Goal: Transaction & Acquisition: Purchase product/service

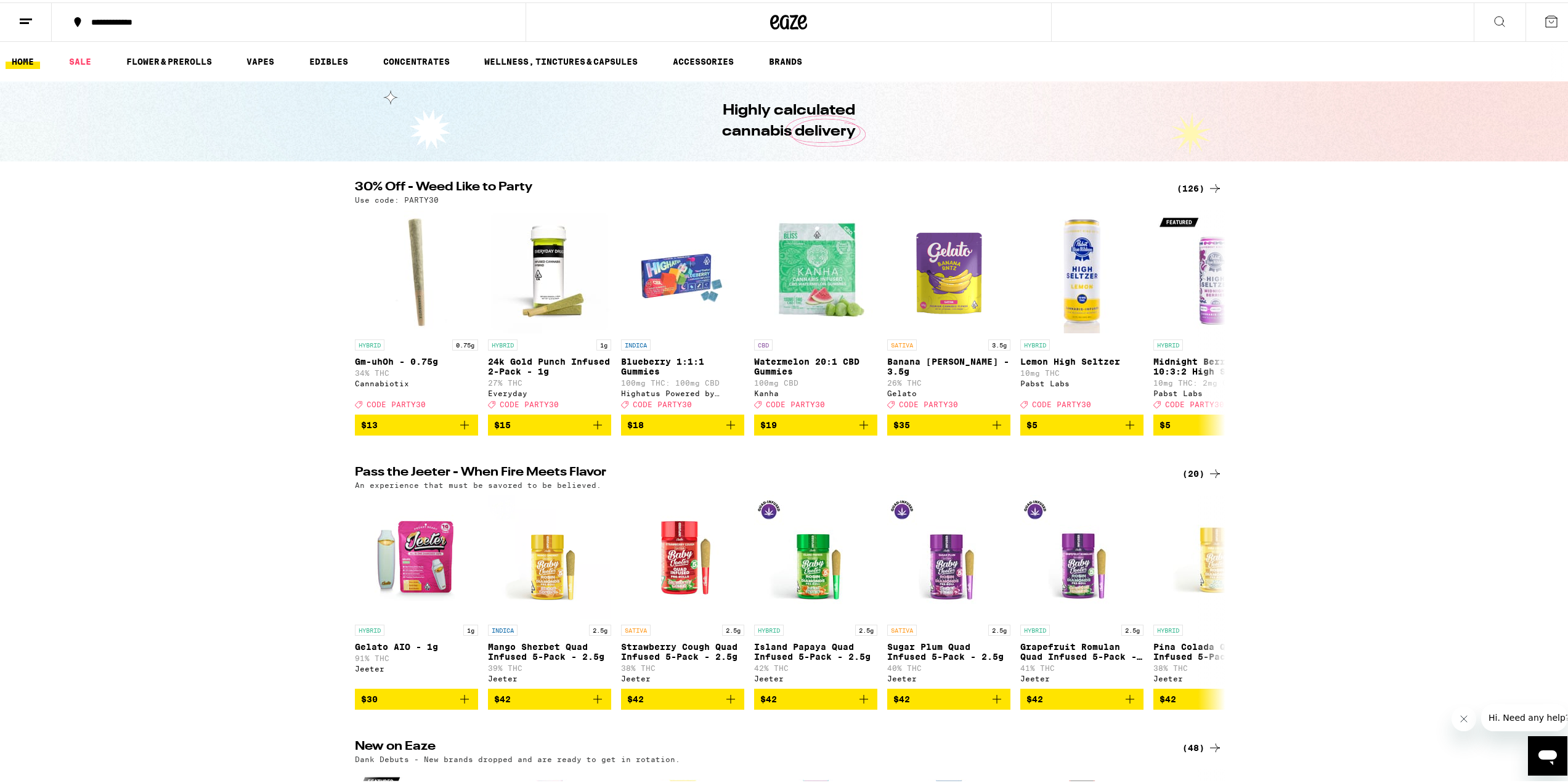
click at [414, 200] on p "Use code: PARTY30" at bounding box center [397, 197] width 84 height 8
copy p "PARTY30"
click at [1178, 189] on div "(126)" at bounding box center [1199, 186] width 46 height 15
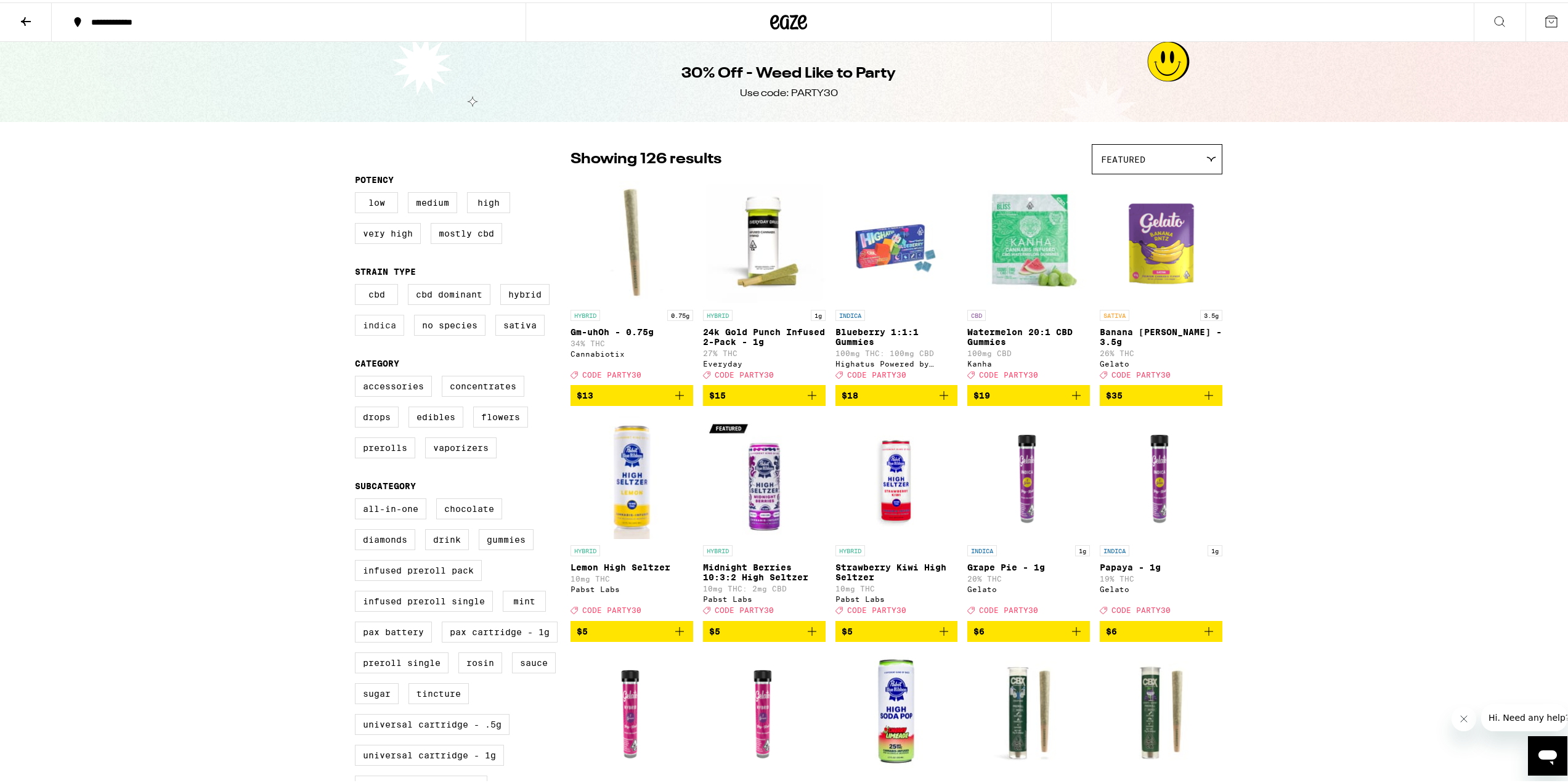
click at [381, 326] on label "Indica" at bounding box center [379, 323] width 49 height 21
click at [358, 284] on input "Indica" at bounding box center [357, 284] width 1 height 1
checkbox input "true"
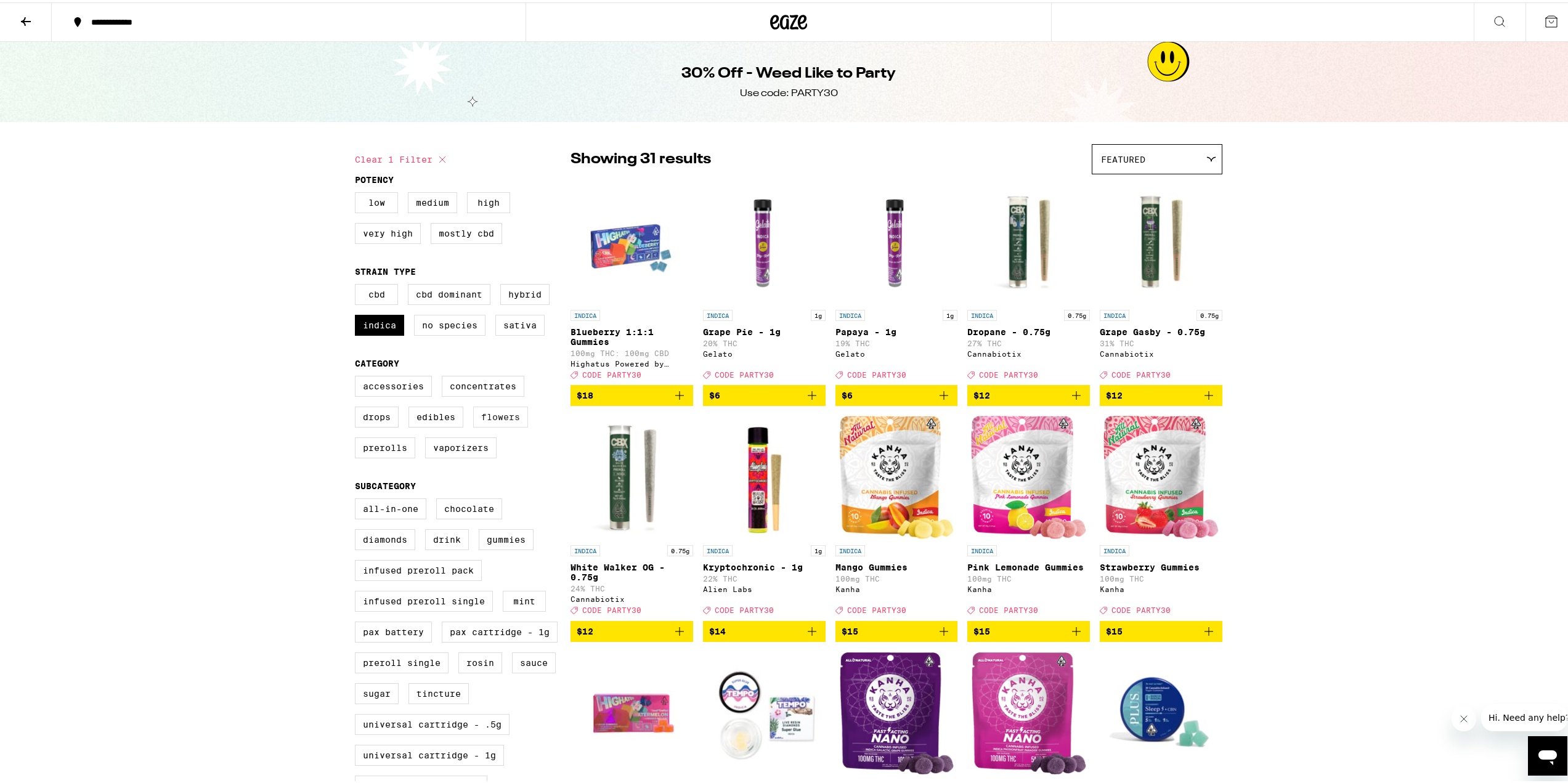
click at [503, 421] on label "Flowers" at bounding box center [500, 415] width 55 height 21
click at [358, 376] on input "Flowers" at bounding box center [357, 376] width 1 height 1
checkbox input "true"
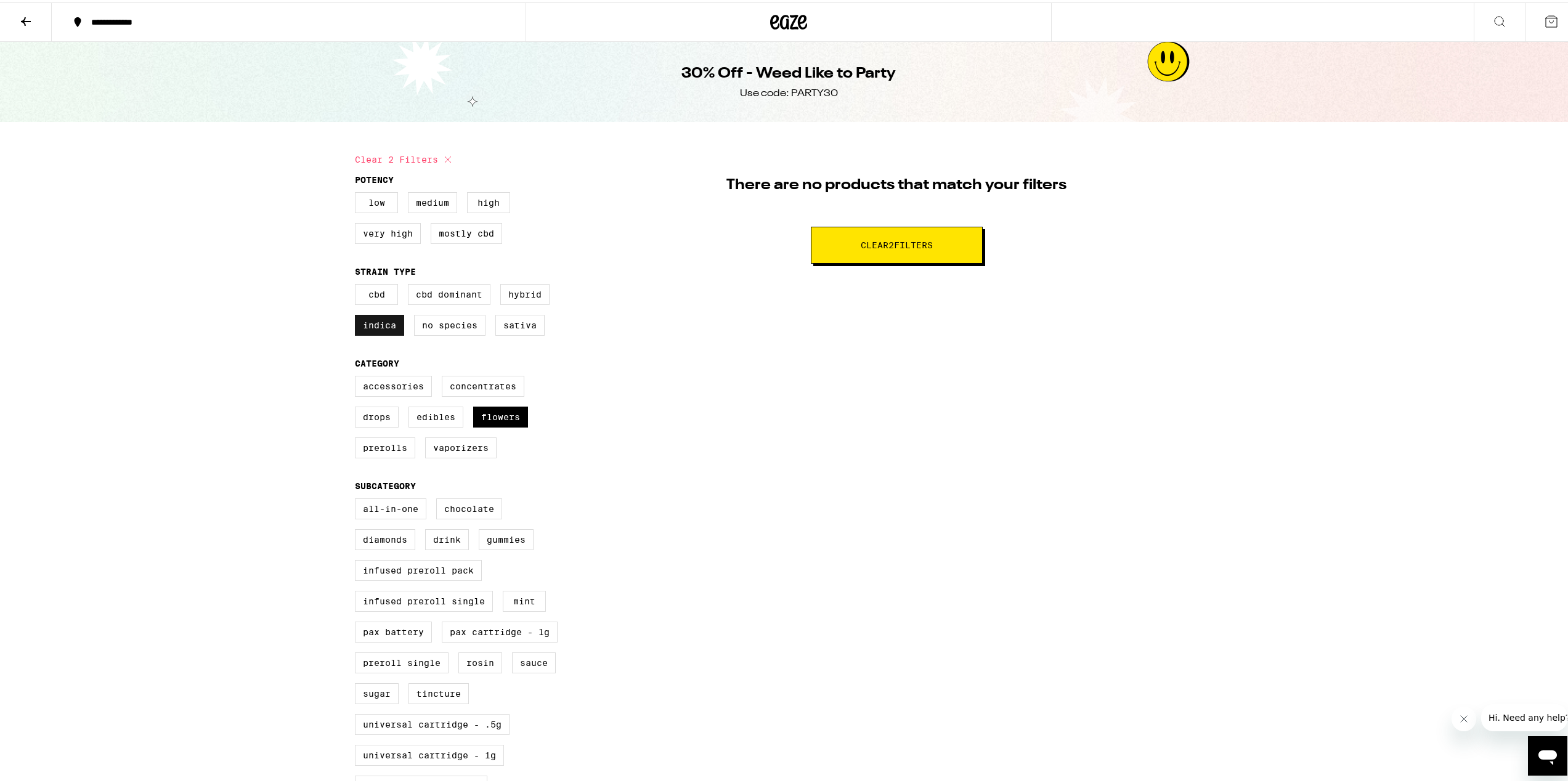
click at [380, 331] on label "Indica" at bounding box center [379, 323] width 49 height 21
click at [358, 284] on input "Indica" at bounding box center [357, 284] width 1 height 1
checkbox input "false"
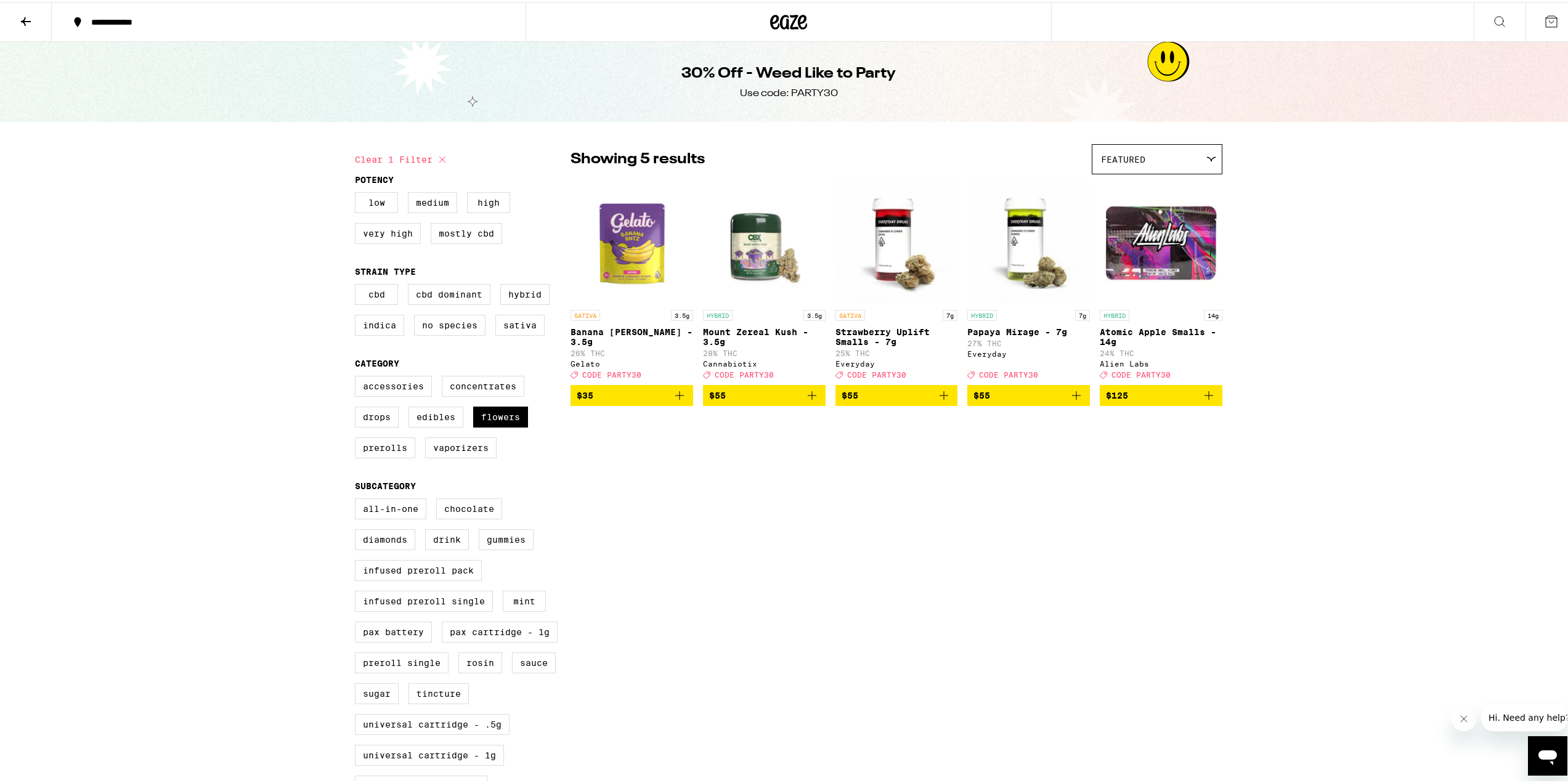
click at [1074, 401] on icon "Add to bag" at bounding box center [1076, 393] width 15 height 15
click at [1077, 401] on icon "Increment" at bounding box center [1079, 393] width 15 height 15
click at [946, 401] on icon "Add to bag" at bounding box center [944, 393] width 15 height 15
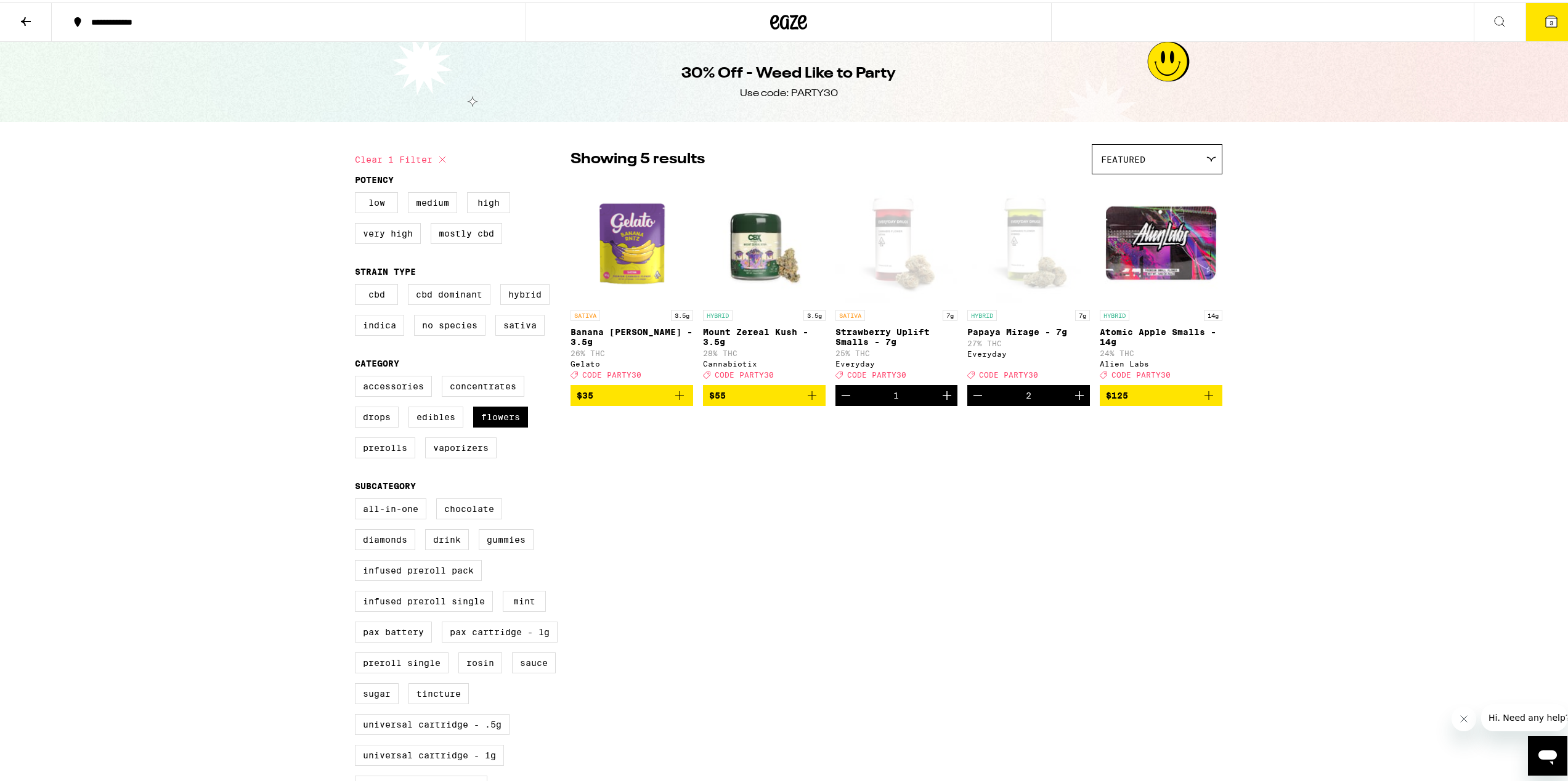
click at [805, 397] on icon "Add to bag" at bounding box center [812, 393] width 15 height 15
click at [1546, 19] on icon at bounding box center [1551, 19] width 11 height 11
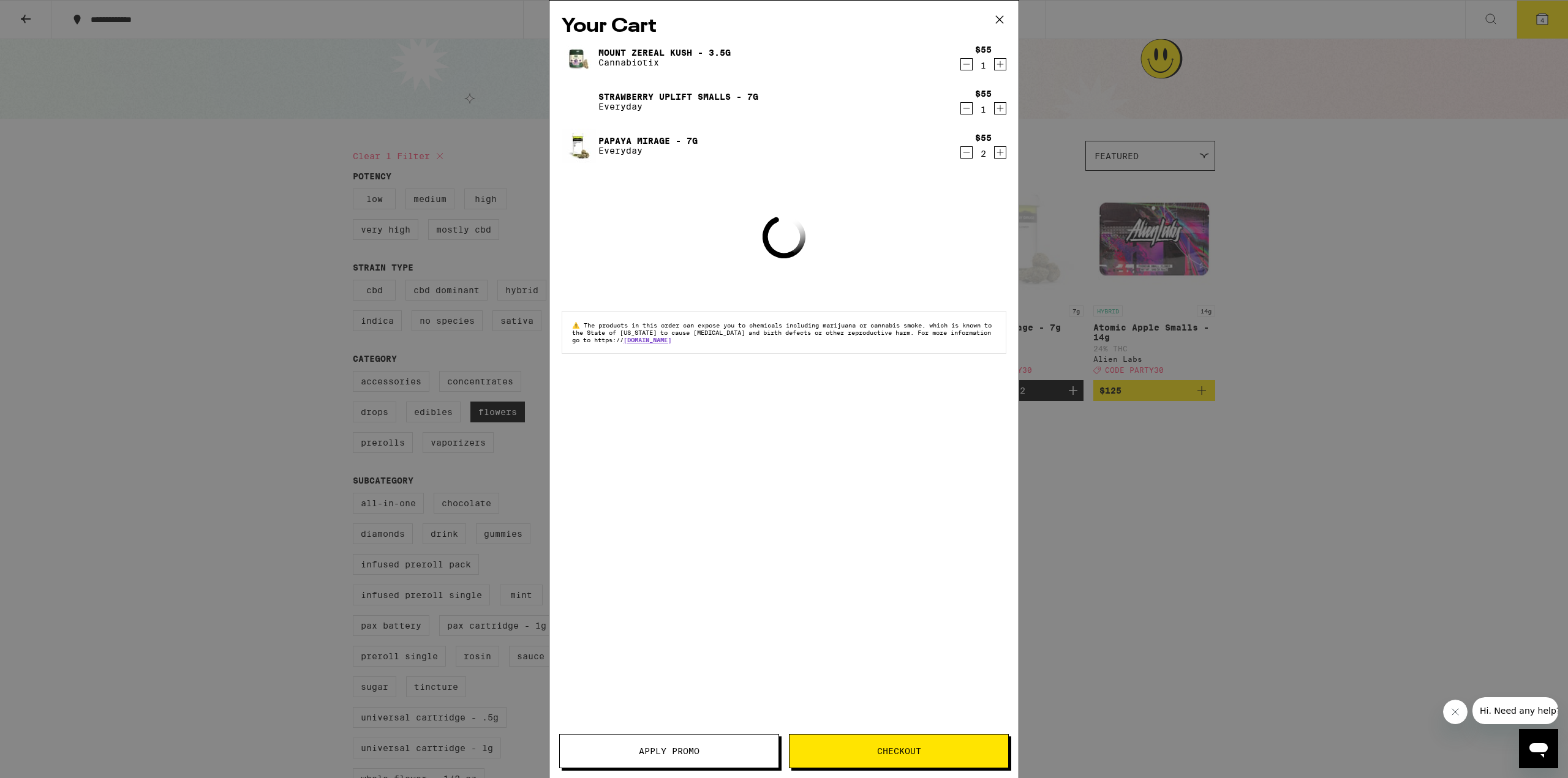
click at [681, 754] on span "Apply Promo" at bounding box center [669, 751] width 61 height 9
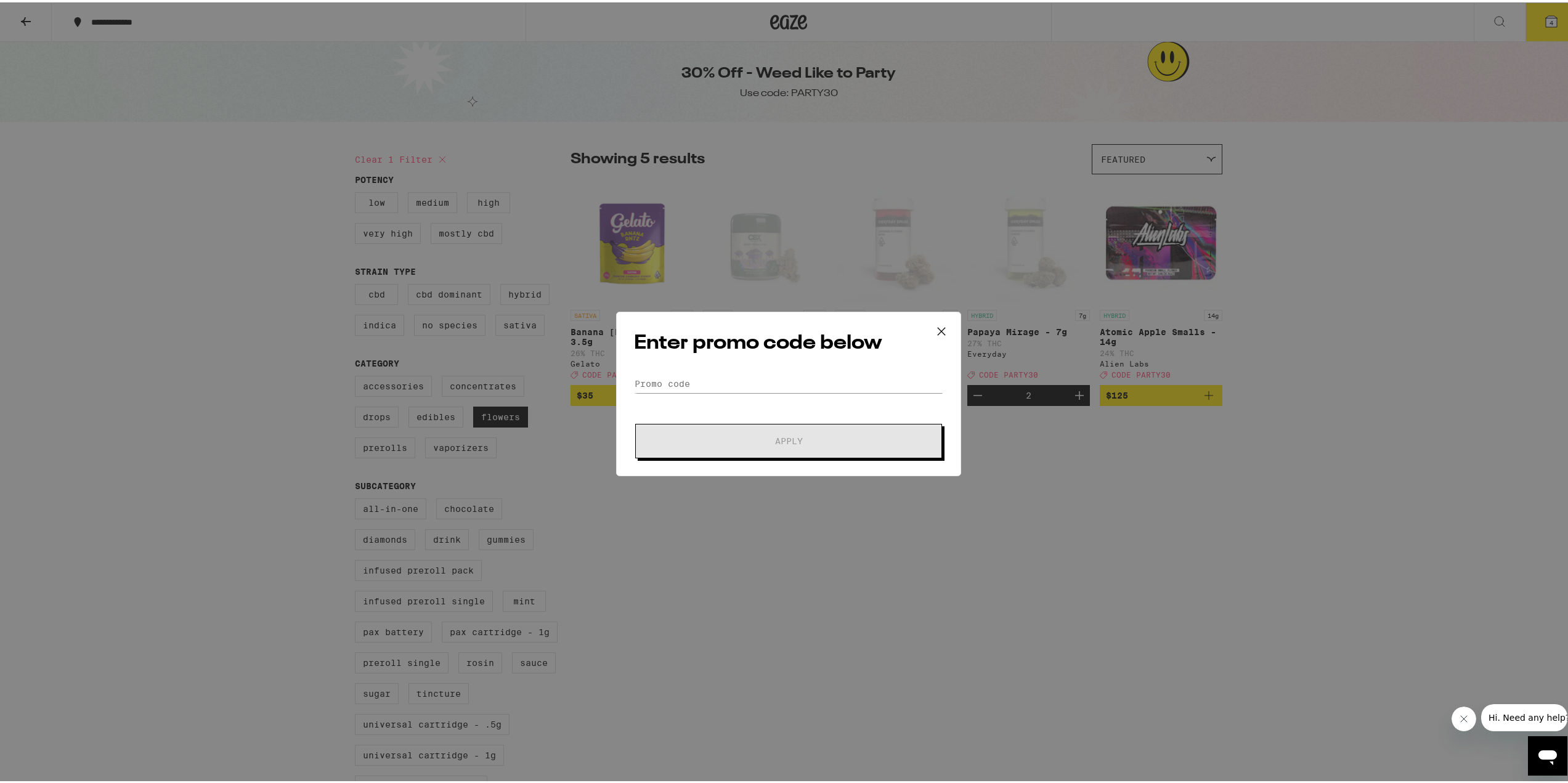
click at [683, 368] on div "Enter promo code below Promo Code Apply" at bounding box center [788, 391] width 345 height 164
drag, startPoint x: 683, startPoint y: 368, endPoint x: 677, endPoint y: 383, distance: 16.2
click at [683, 369] on div "Enter promo code below Promo Code Apply" at bounding box center [788, 391] width 345 height 164
click at [678, 383] on input "Promo Code" at bounding box center [788, 382] width 309 height 19
paste input "PARTY30"
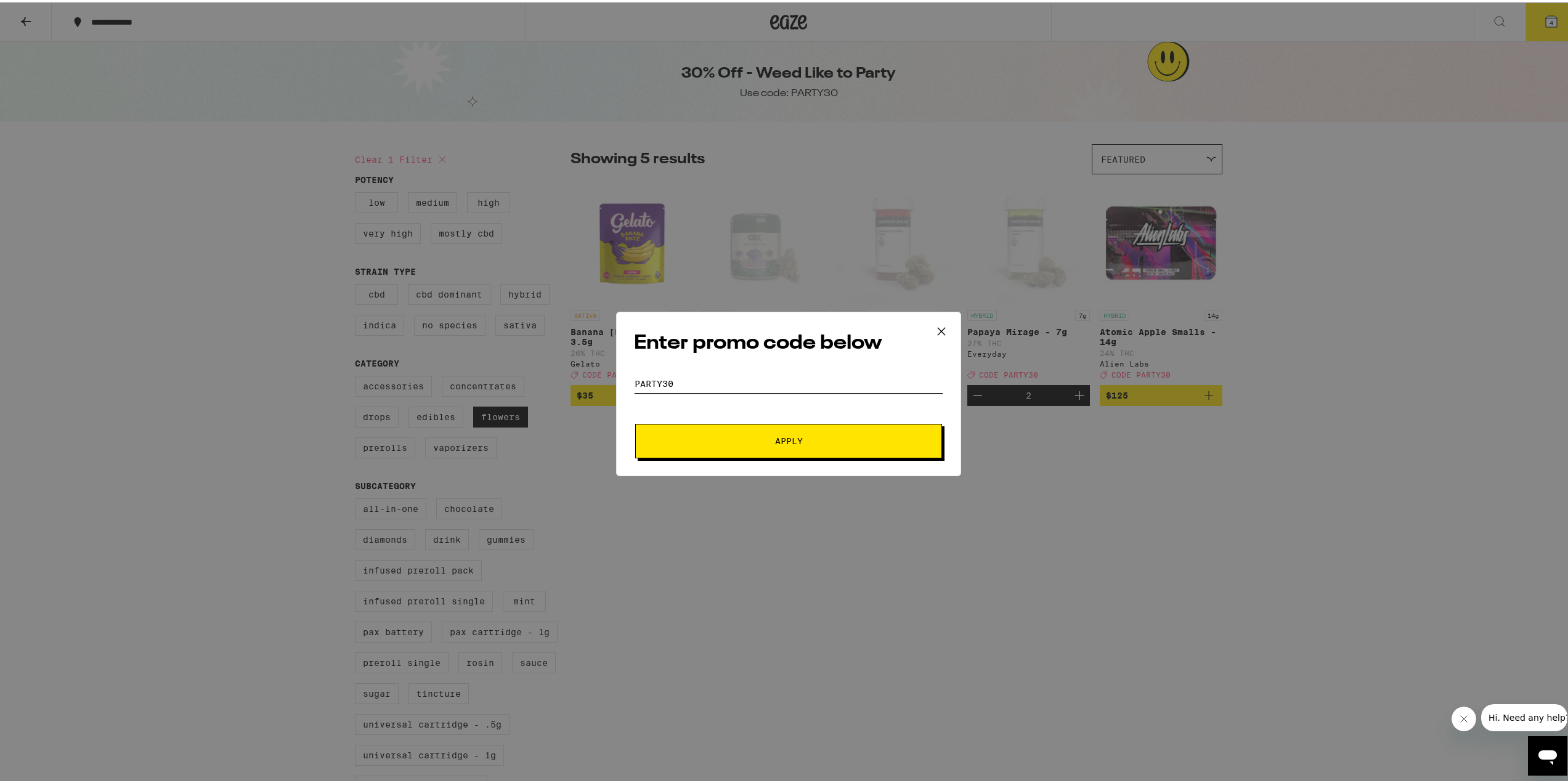
type input "PARTY30"
click at [774, 451] on button "Apply" at bounding box center [788, 438] width 307 height 34
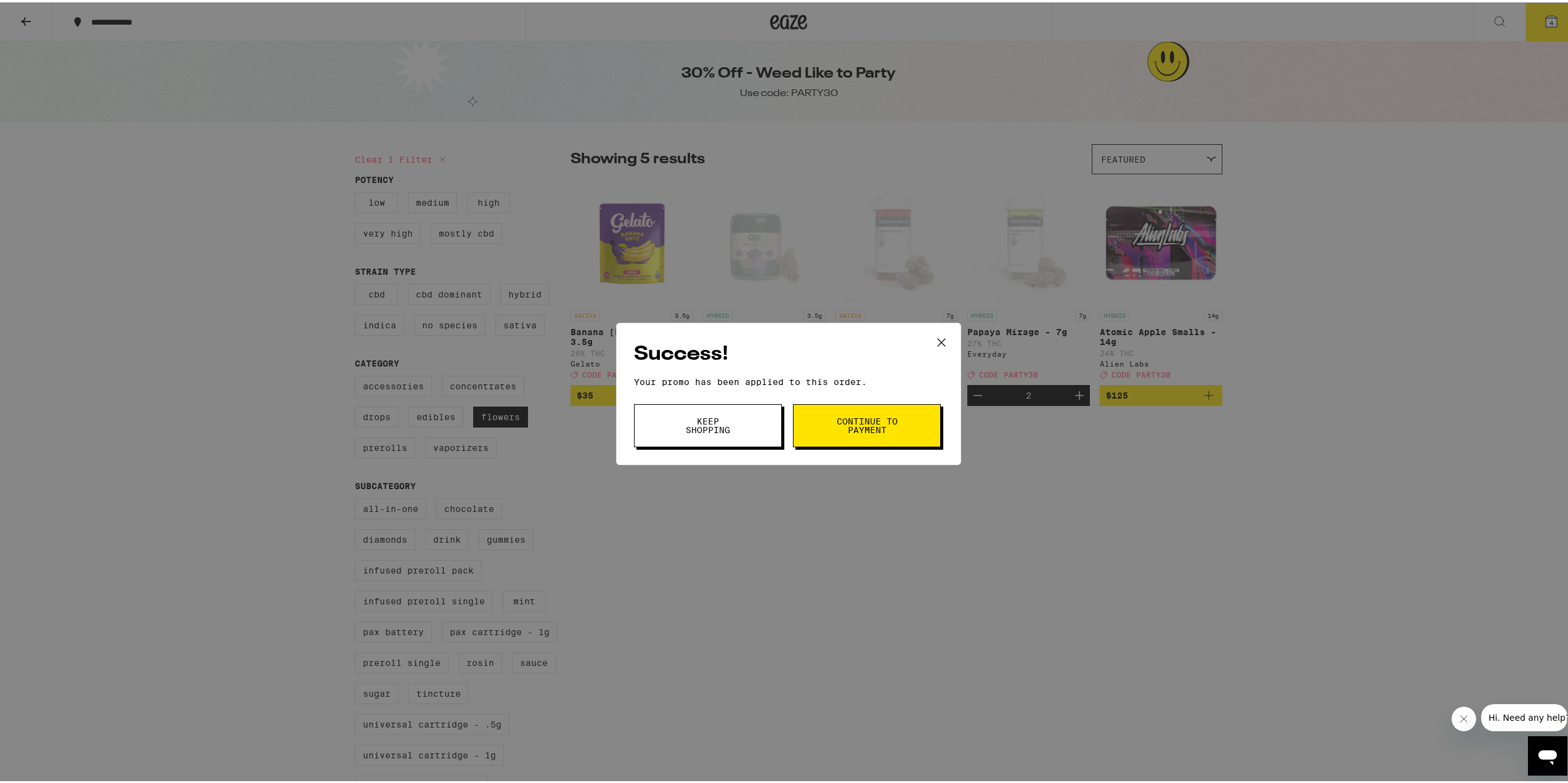
click at [840, 435] on button "Continue to payment" at bounding box center [866, 423] width 148 height 43
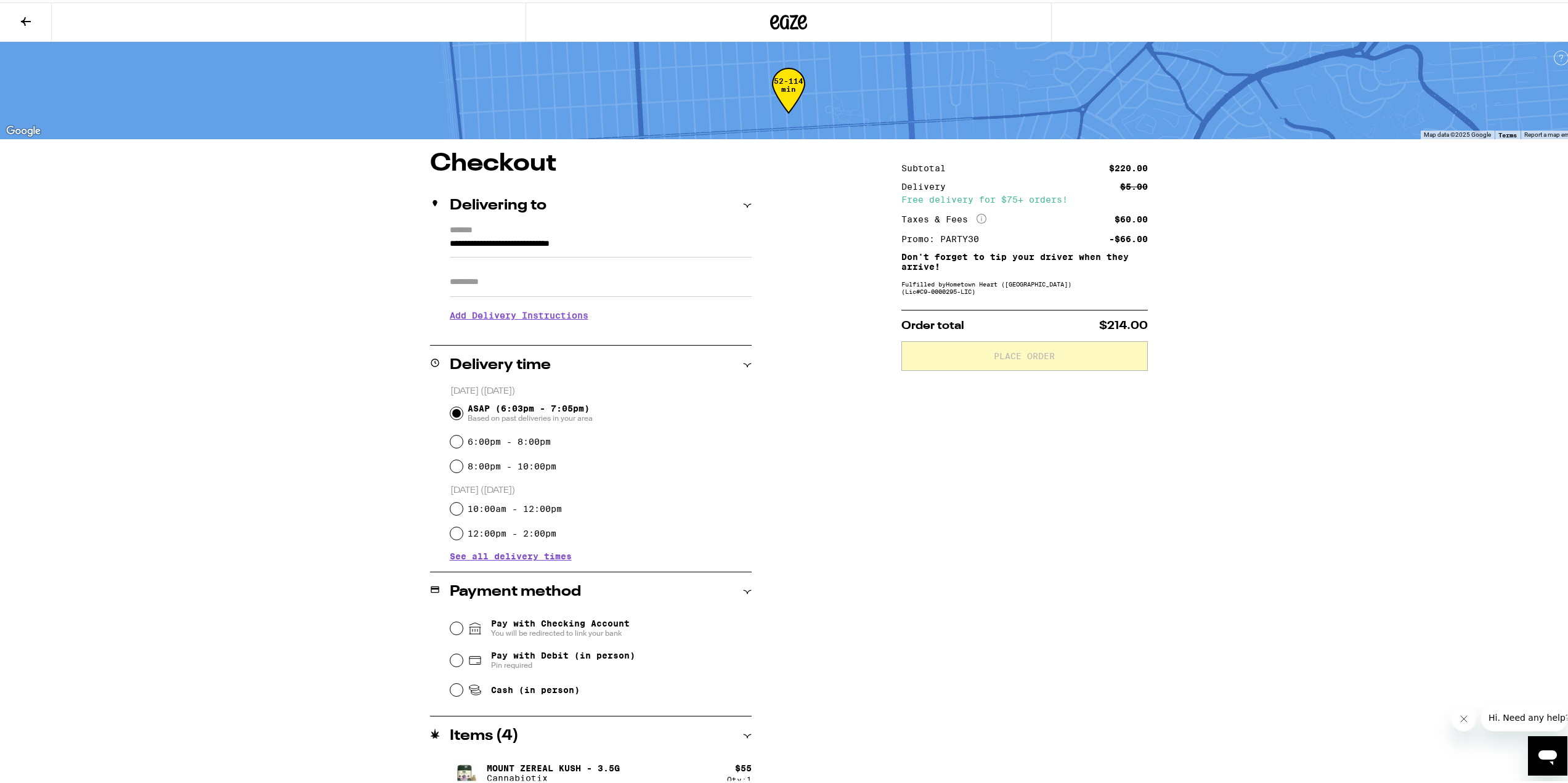
click at [617, 653] on span "Pay with Debit (in person)" at bounding box center [563, 653] width 144 height 10
click at [463, 653] on input "Pay with Debit (in person) Pin required" at bounding box center [457, 658] width 12 height 12
radio input "true"
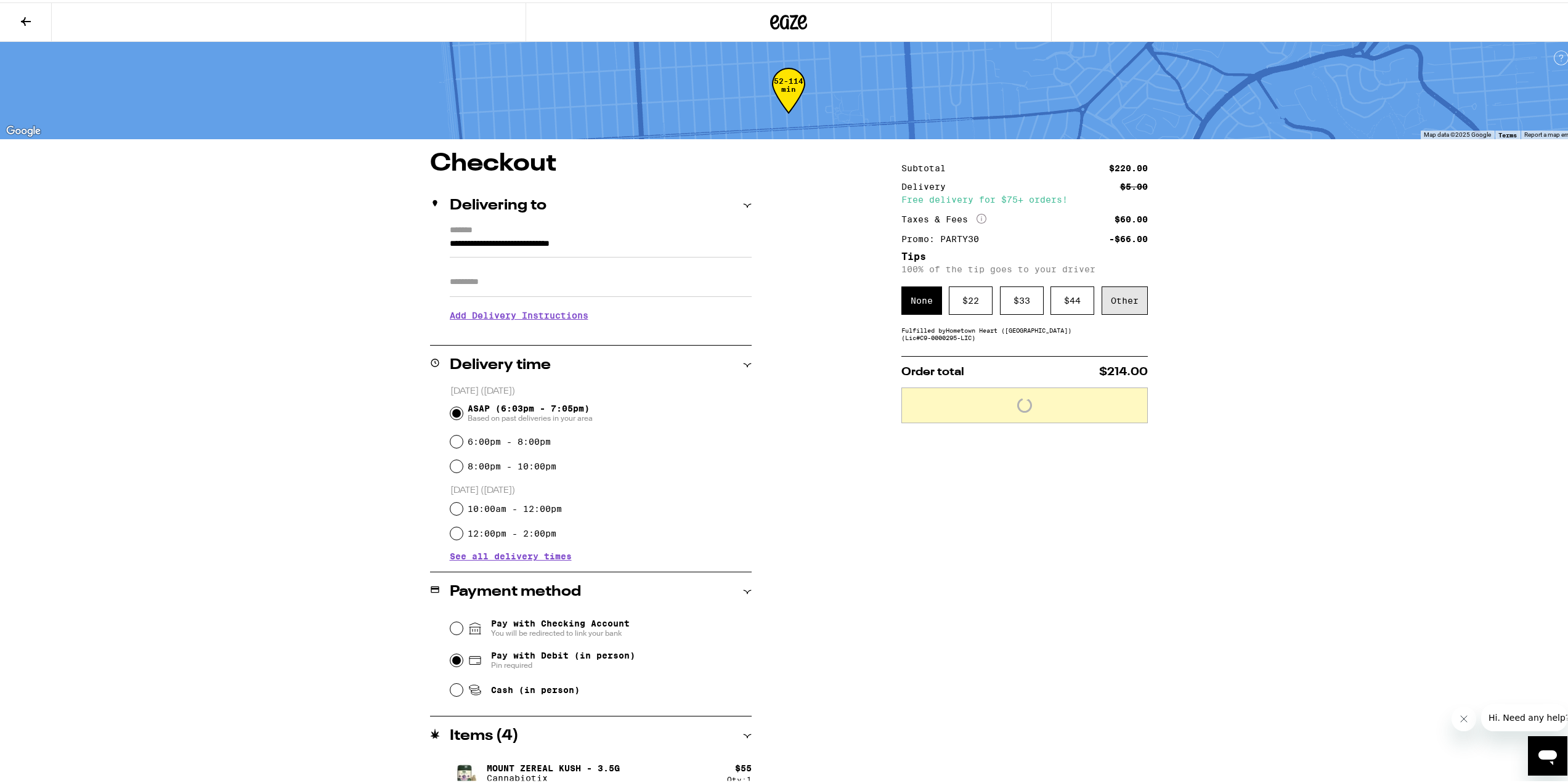
click at [1129, 304] on div "Other" at bounding box center [1124, 298] width 46 height 28
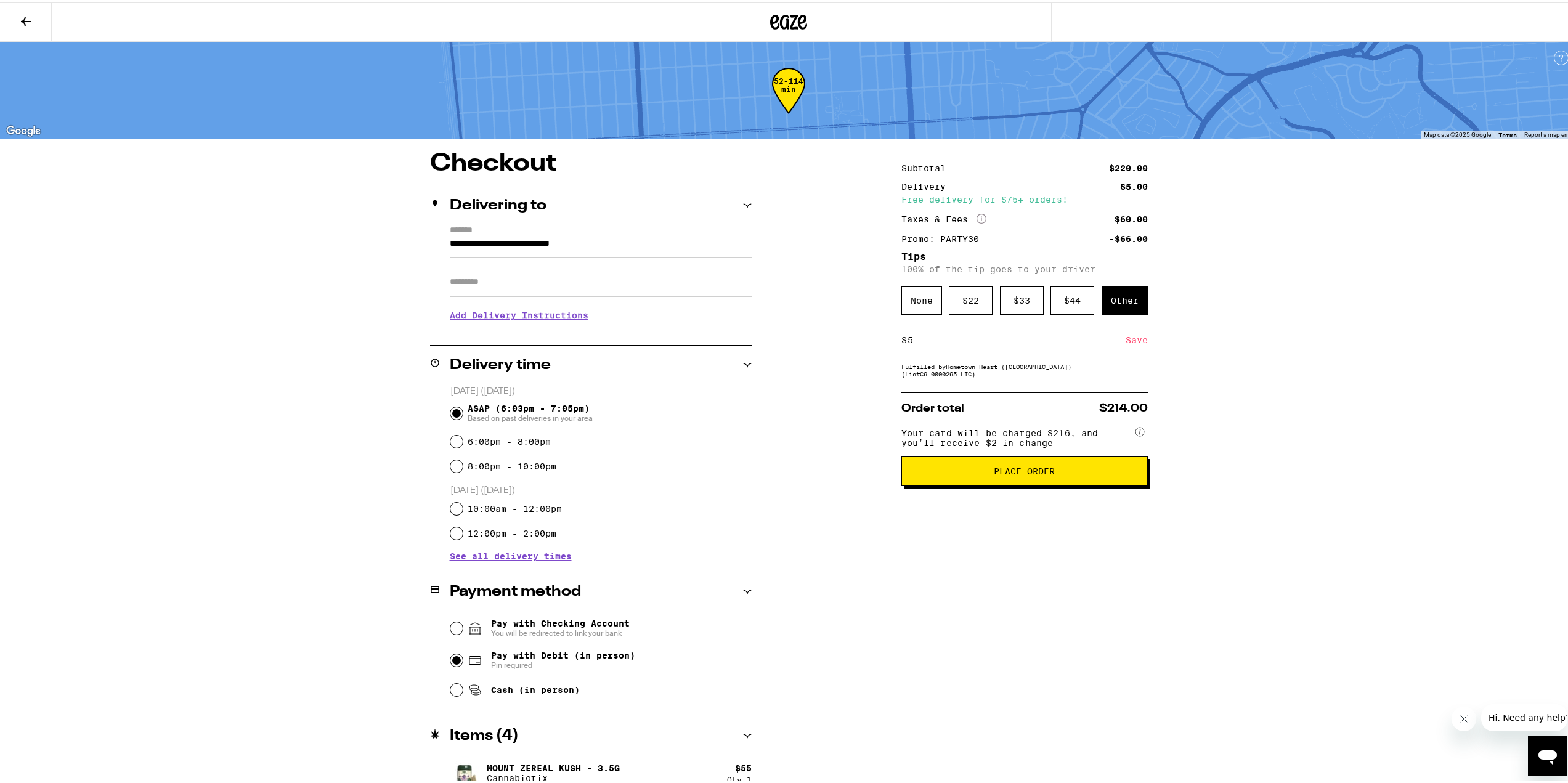
type input "5"
click at [1126, 343] on div "Save" at bounding box center [1136, 337] width 22 height 27
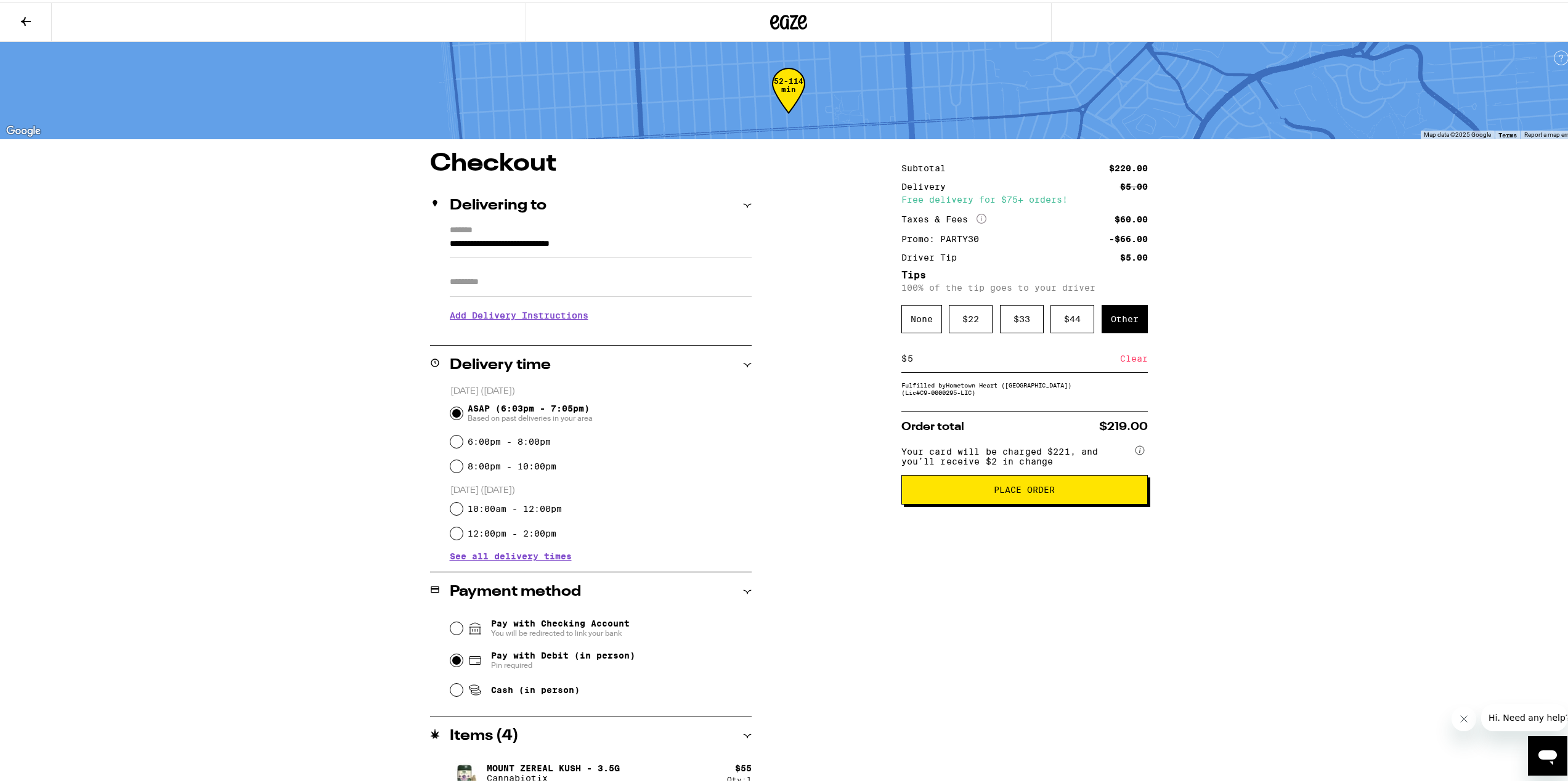
click at [536, 322] on h3 "Add Delivery Instructions" at bounding box center [600, 312] width 302 height 28
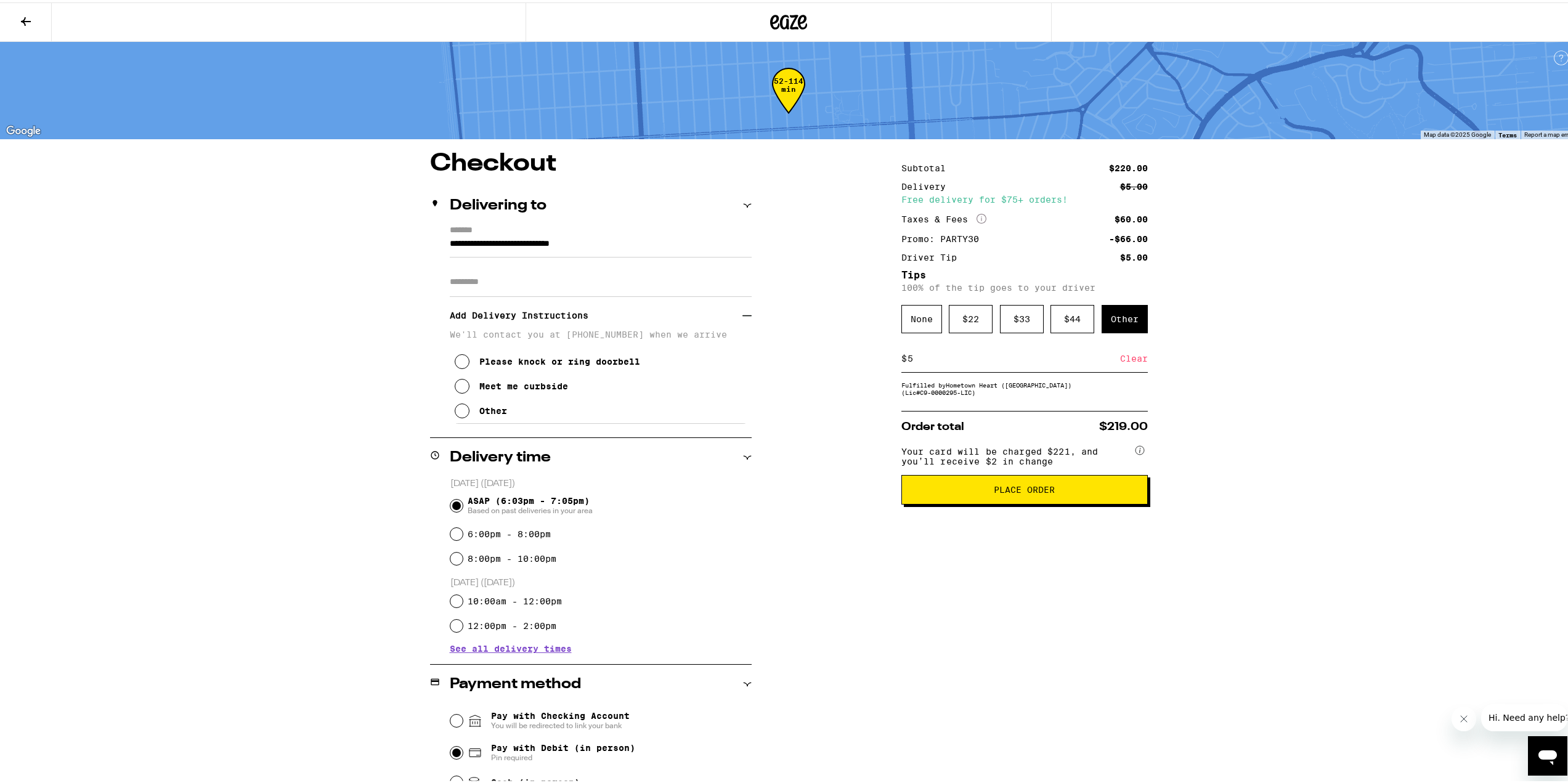
click at [484, 409] on div "Other" at bounding box center [493, 409] width 27 height 10
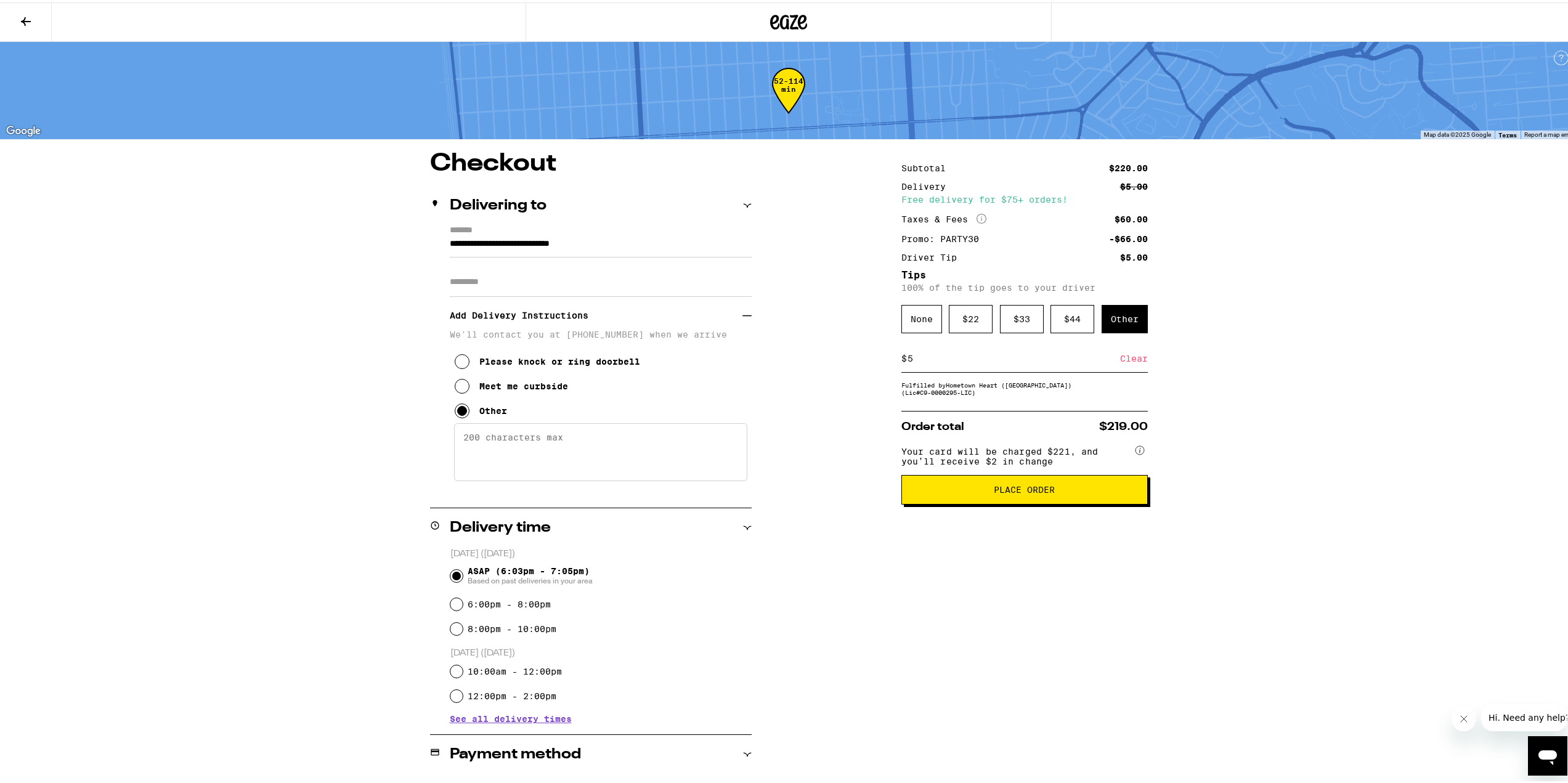
click at [561, 443] on textarea "Enter any other delivery instructions you want driver to know" at bounding box center [600, 449] width 293 height 58
type textarea "My apartment is inside the [GEOGRAPHIC_DATA] on the corner, upstairs with '90' …"
click at [810, 509] on div "**********" at bounding box center [788, 600] width 887 height 901
click at [1136, 500] on button "Place Order" at bounding box center [1025, 487] width 246 height 29
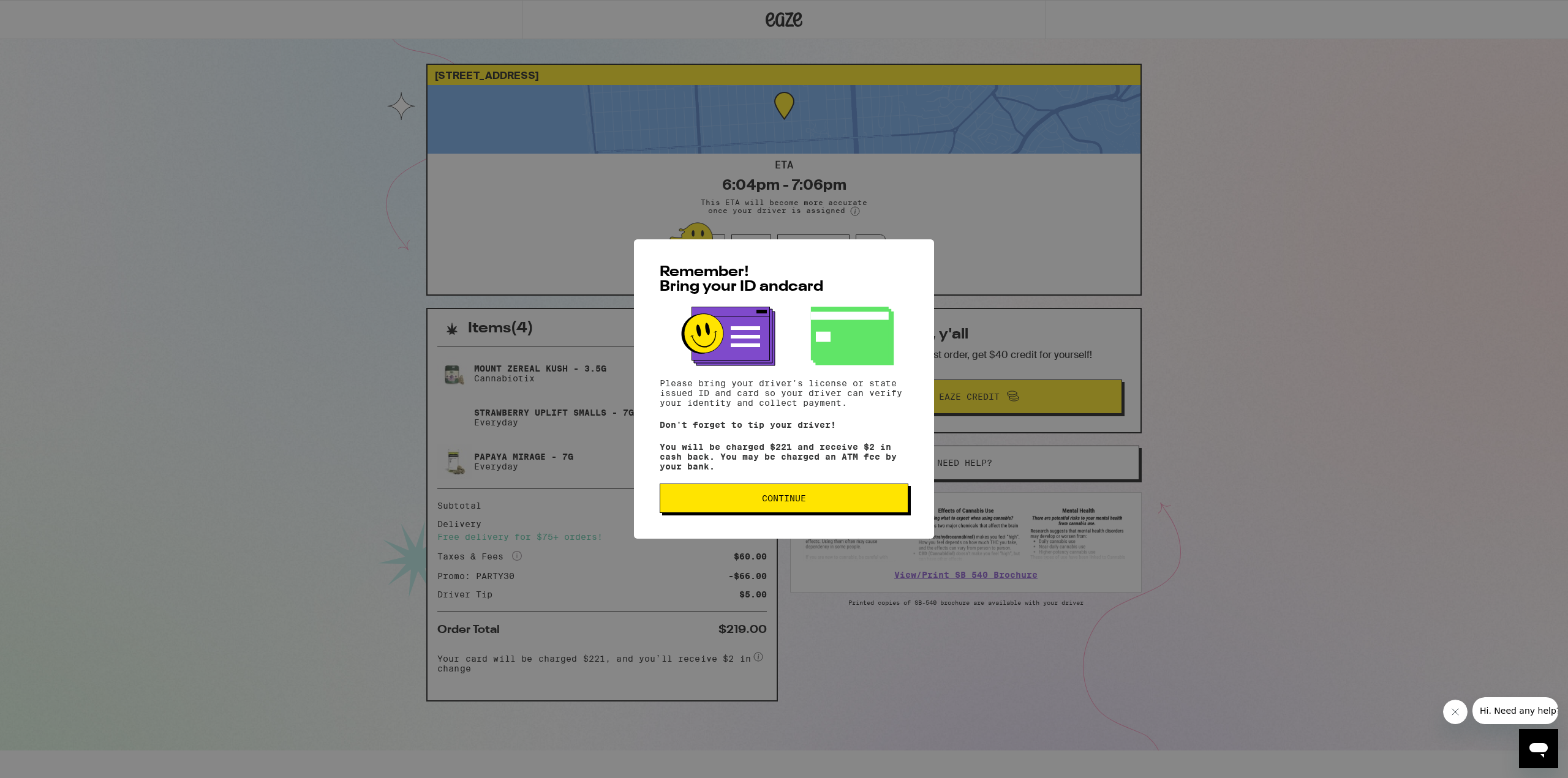
click at [813, 507] on button "Continue" at bounding box center [784, 498] width 248 height 29
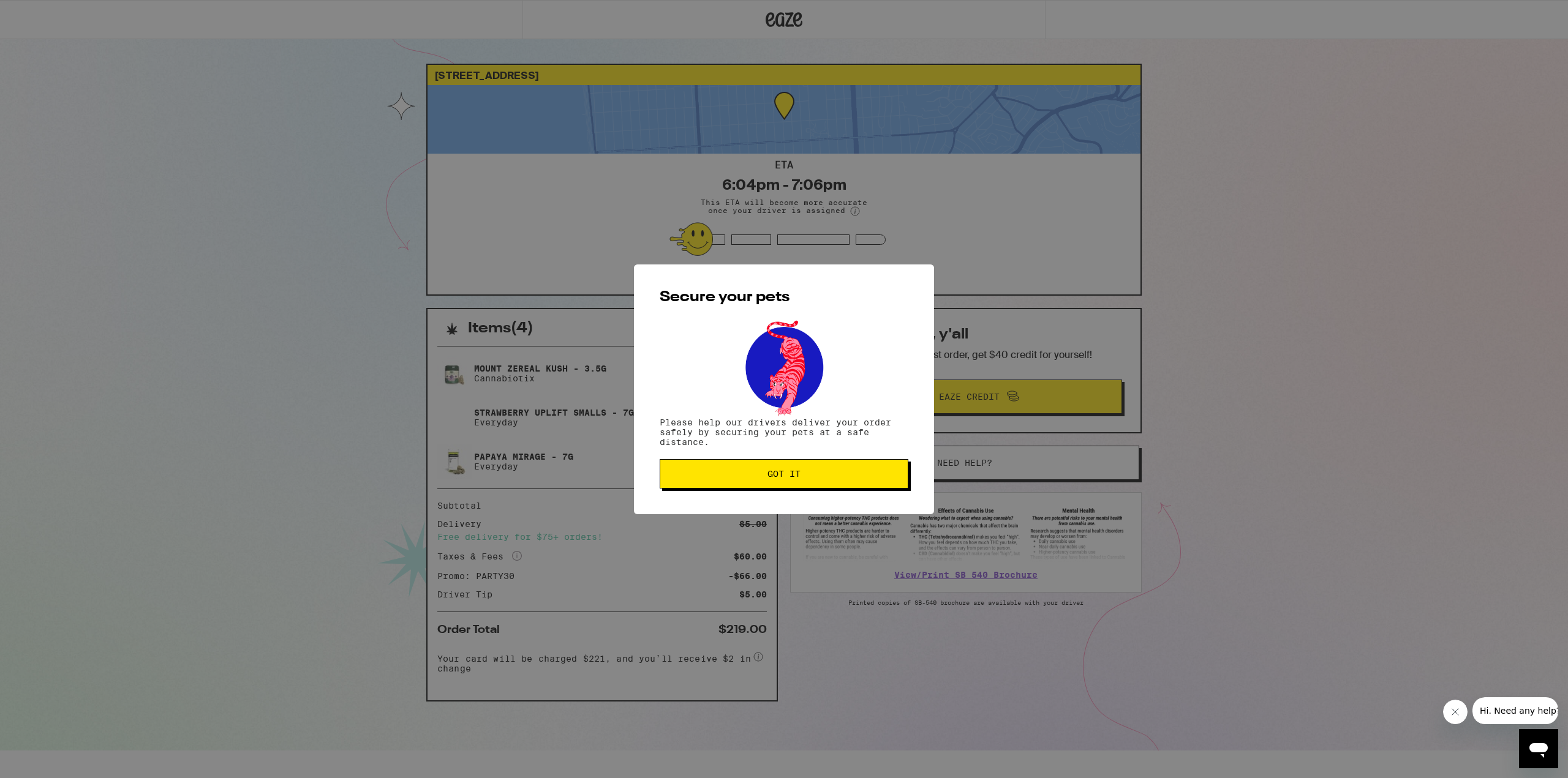
click at [741, 460] on div "Secure your pets Please help our drivers deliver your order safely by securing …" at bounding box center [784, 389] width 300 height 250
click at [715, 463] on button "Got it" at bounding box center [784, 474] width 248 height 29
